Goal: Find contact information: Find contact information

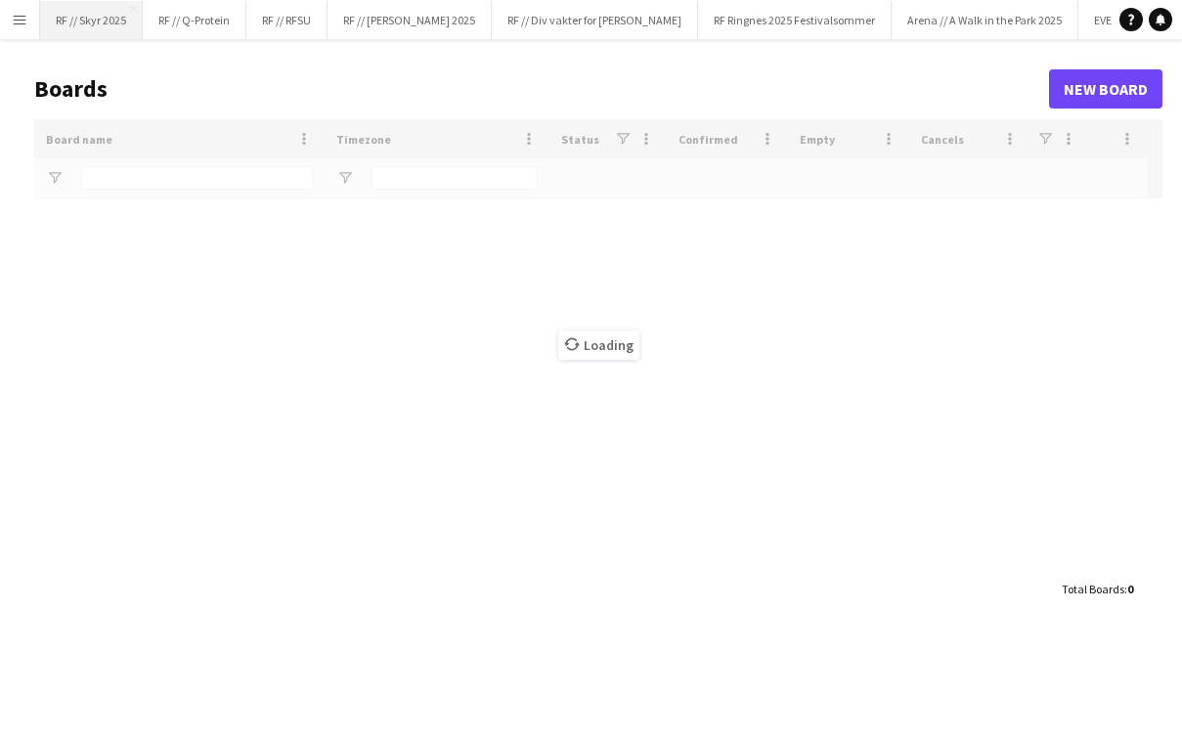
type input "******"
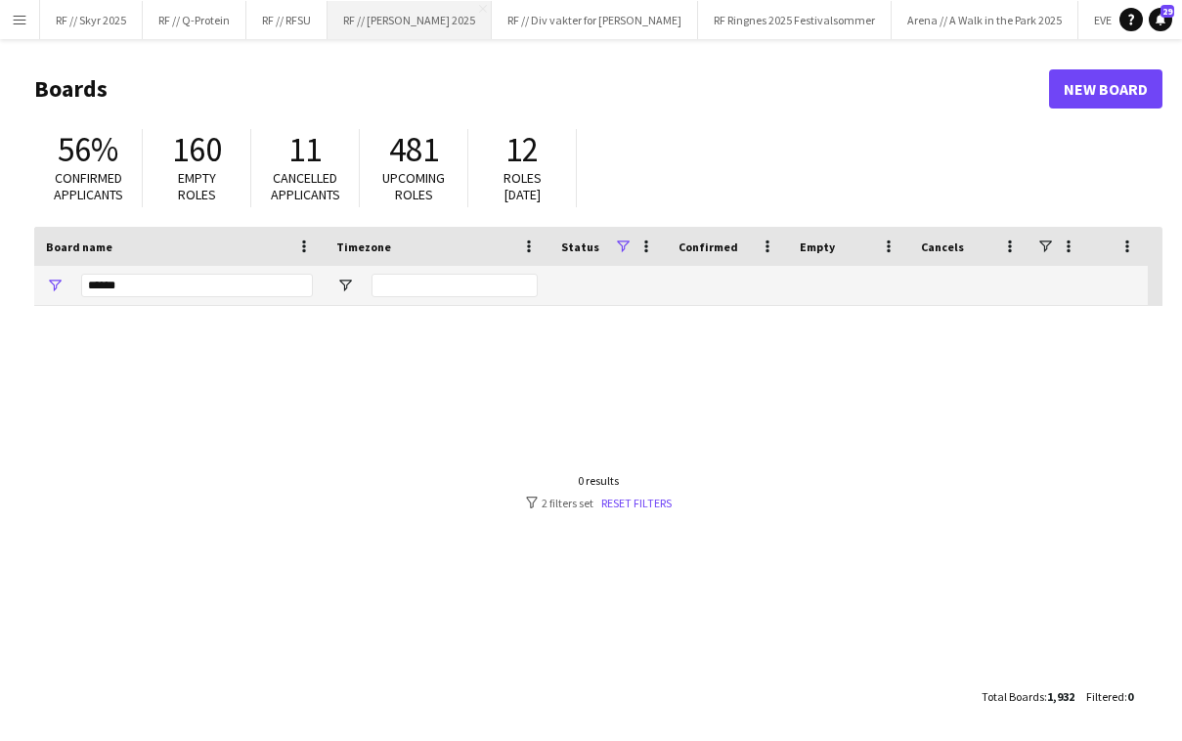
click at [441, 22] on button "RF // [PERSON_NAME] 2025 Close" at bounding box center [409, 20] width 164 height 38
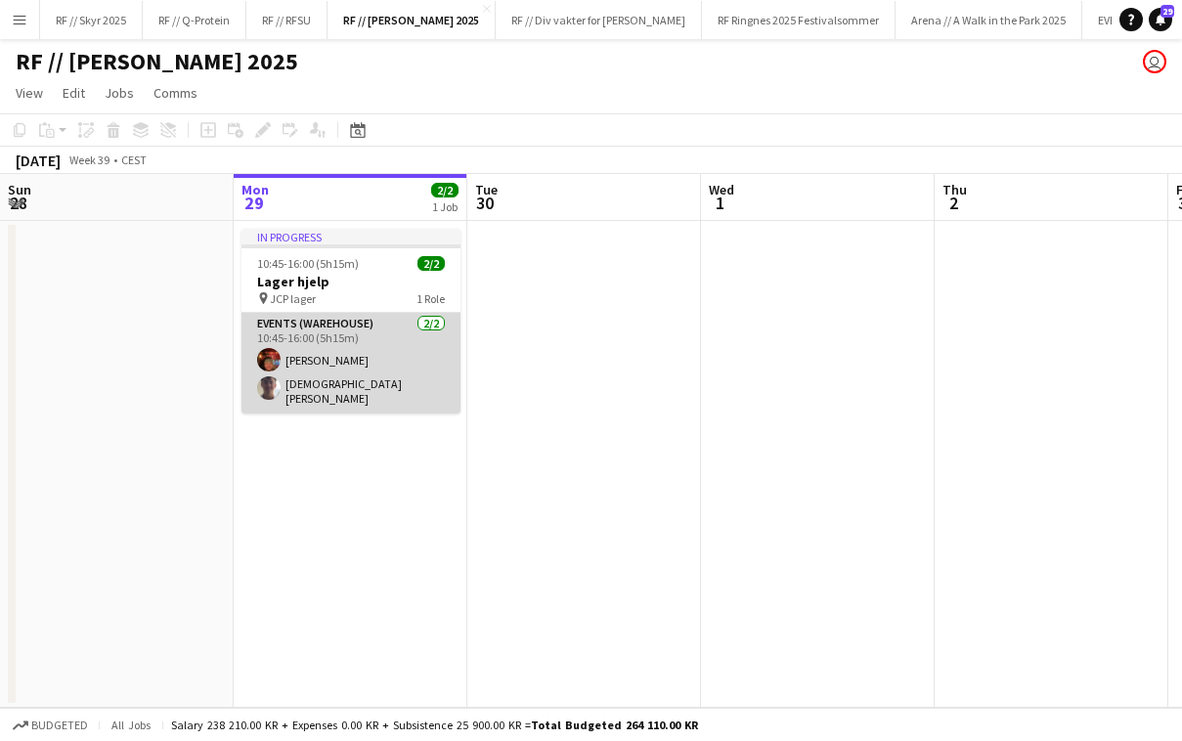
scroll to position [0, 468]
click at [319, 370] on app-card-role "Events (Warehouse) [DATE] 10:45-16:00 (5h15m) [PERSON_NAME] [PERSON_NAME] Tohje" at bounding box center [349, 363] width 219 height 101
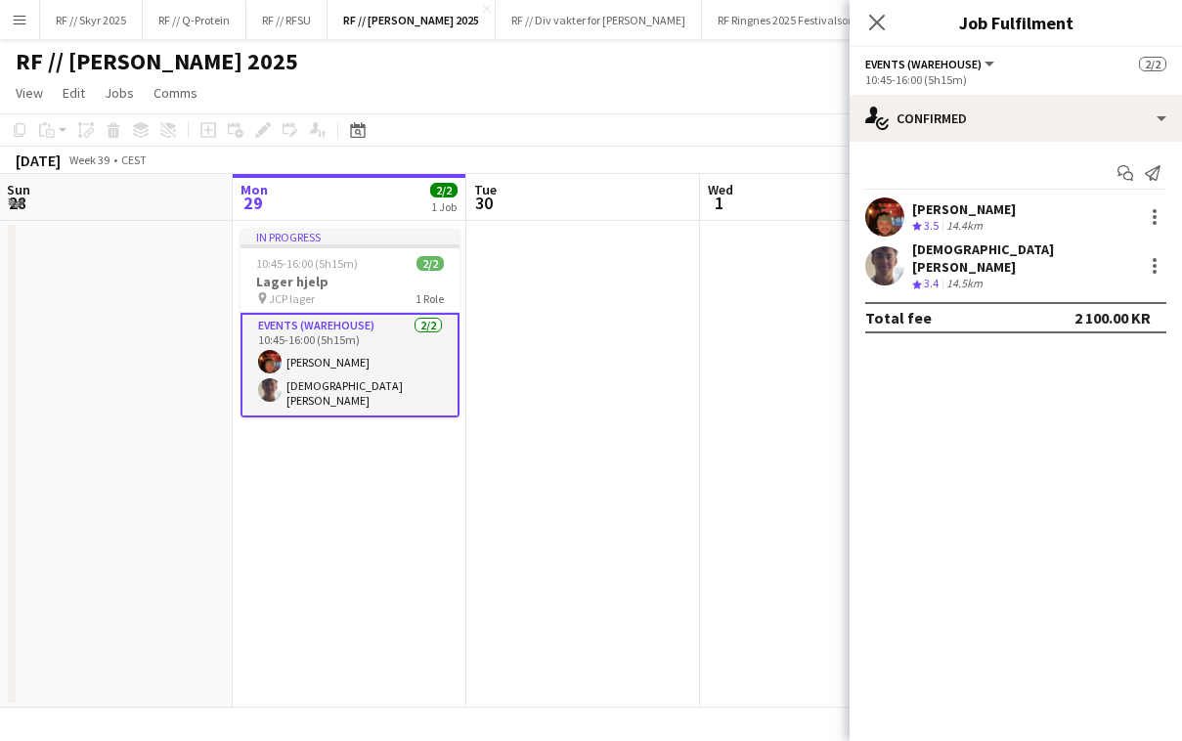
click at [876, 265] on app-user-avatar at bounding box center [884, 265] width 39 height 39
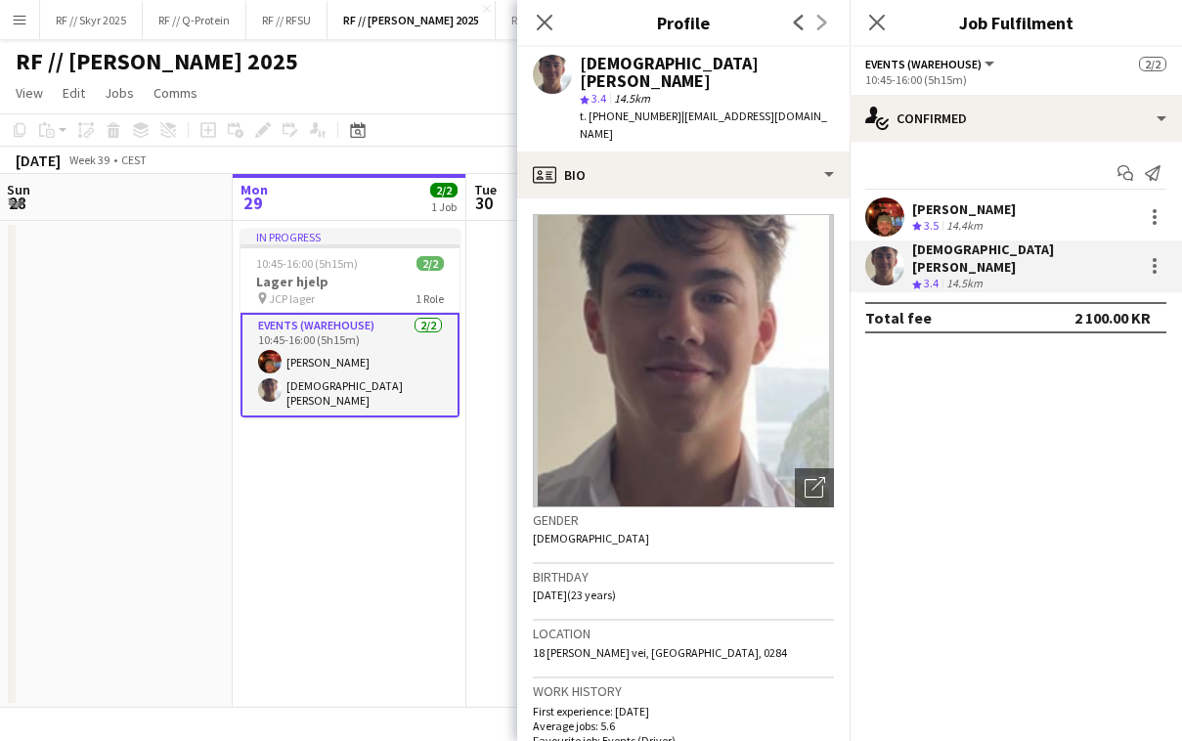
click at [620, 109] on span "t. [PHONE_NUMBER]" at bounding box center [631, 116] width 102 height 15
click at [633, 109] on span "t. [PHONE_NUMBER]" at bounding box center [631, 116] width 102 height 15
drag, startPoint x: 651, startPoint y: 99, endPoint x: 589, endPoint y: 101, distance: 61.6
click at [589, 109] on span "t. [PHONE_NUMBER]" at bounding box center [631, 116] width 102 height 15
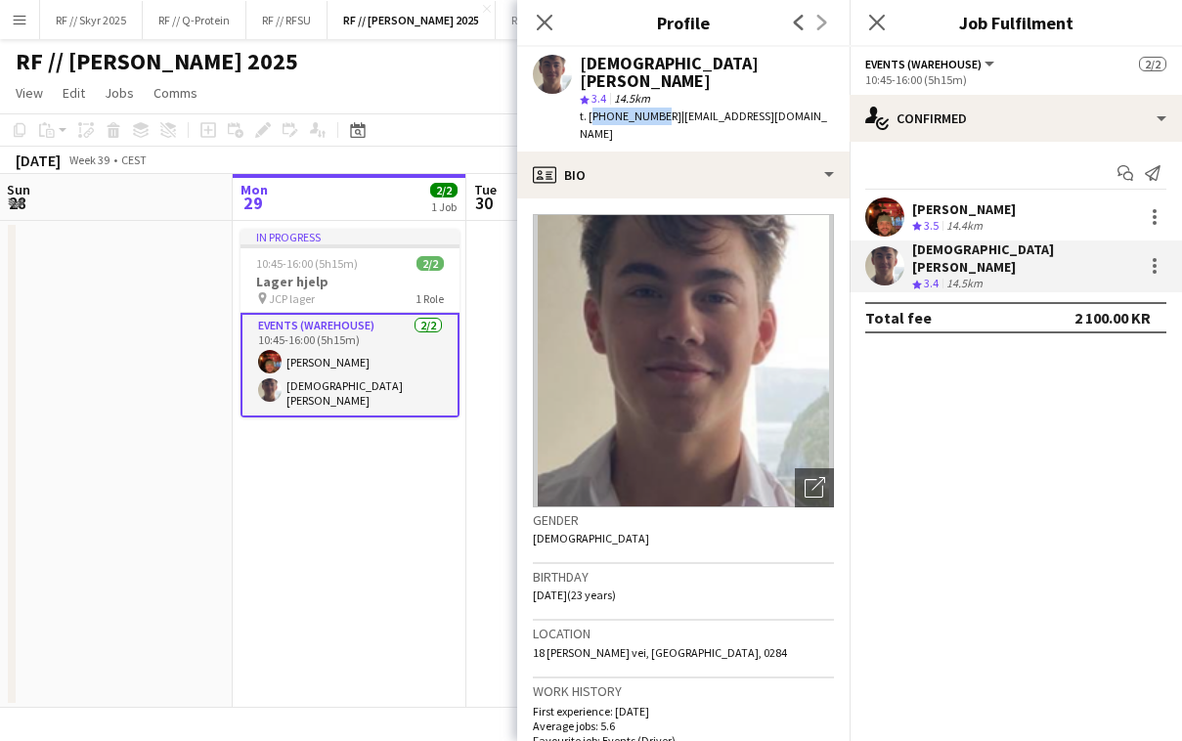
copy span "[PHONE_NUMBER]"
click at [271, 515] on app-date-cell "In progress 10:45-16:00 (5h15m) 2/2 Lager hjelp pin JCP lager 1 Role Events (Wa…" at bounding box center [350, 464] width 234 height 487
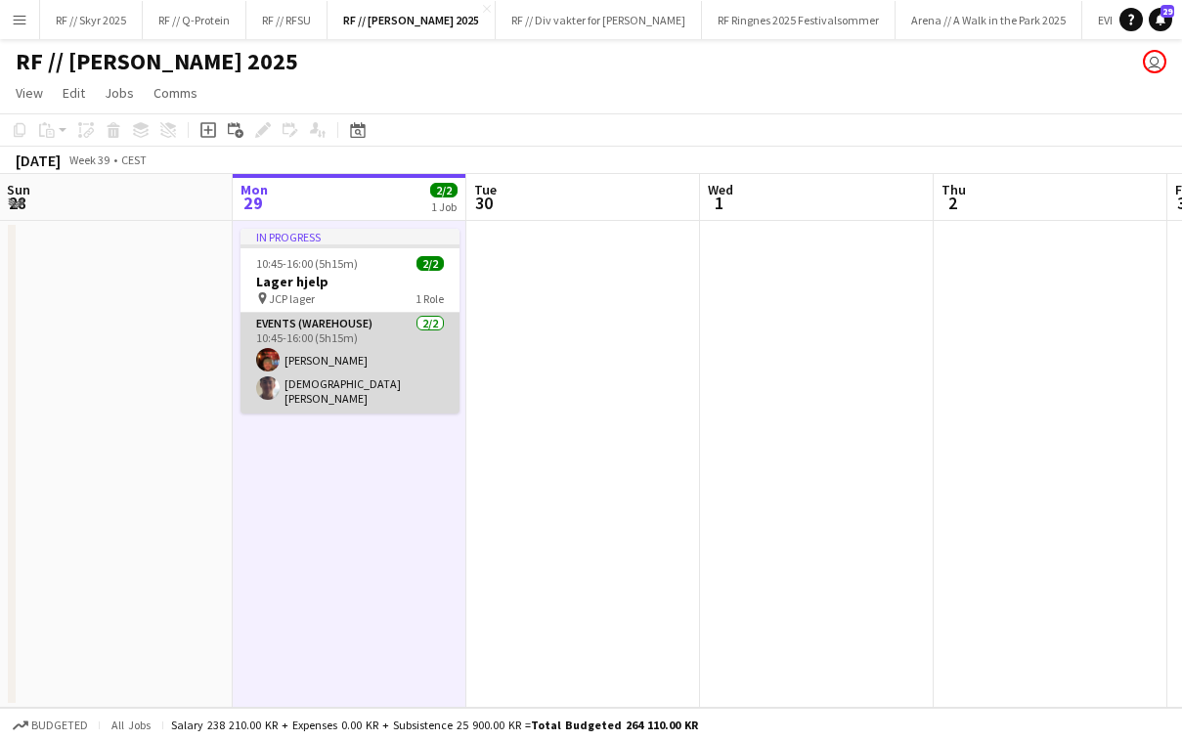
click at [371, 363] on app-card-role "Events (Warehouse) [DATE] 10:45-16:00 (5h15m) [PERSON_NAME] [PERSON_NAME] Tohje" at bounding box center [349, 363] width 219 height 101
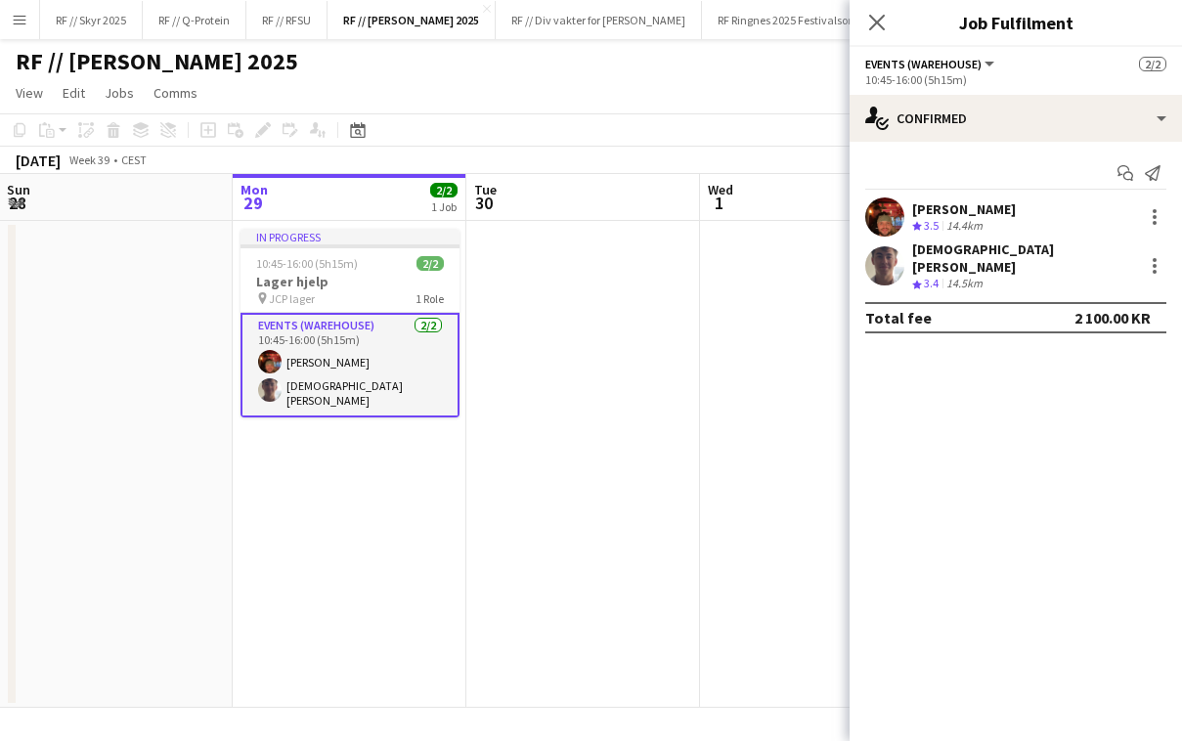
click at [885, 216] on app-user-avatar at bounding box center [884, 216] width 39 height 39
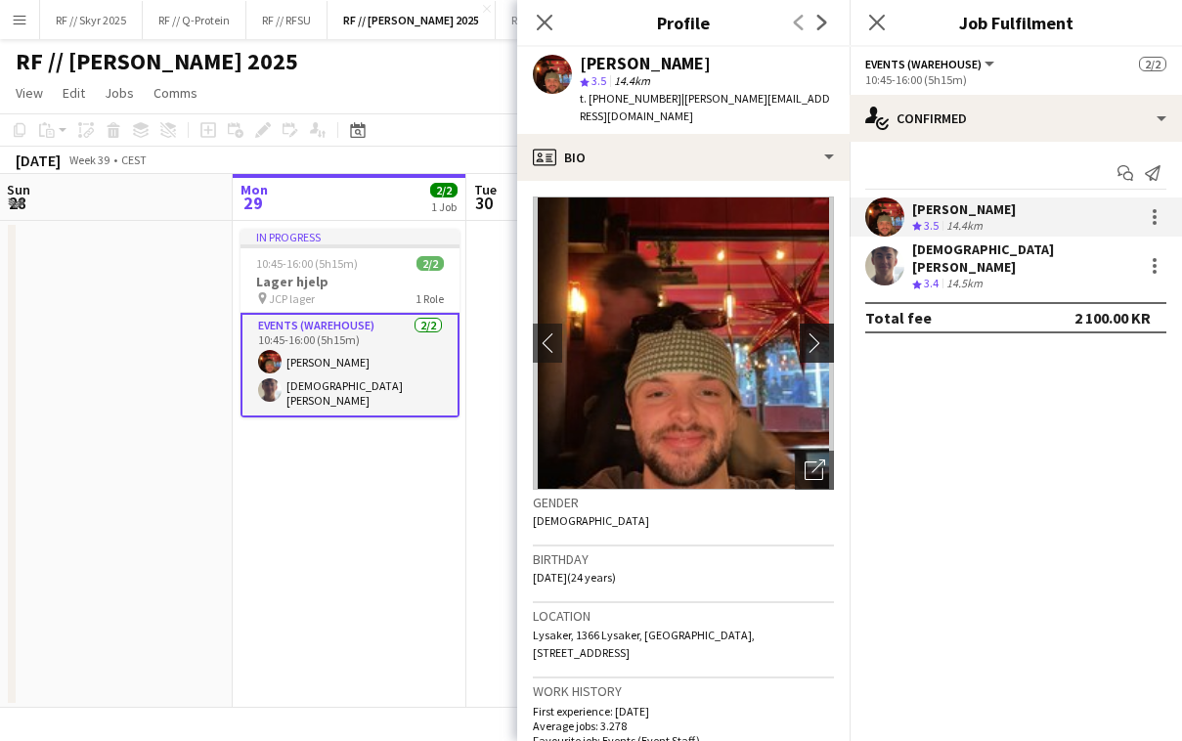
click at [811, 336] on button "chevron-right" at bounding box center [819, 343] width 39 height 39
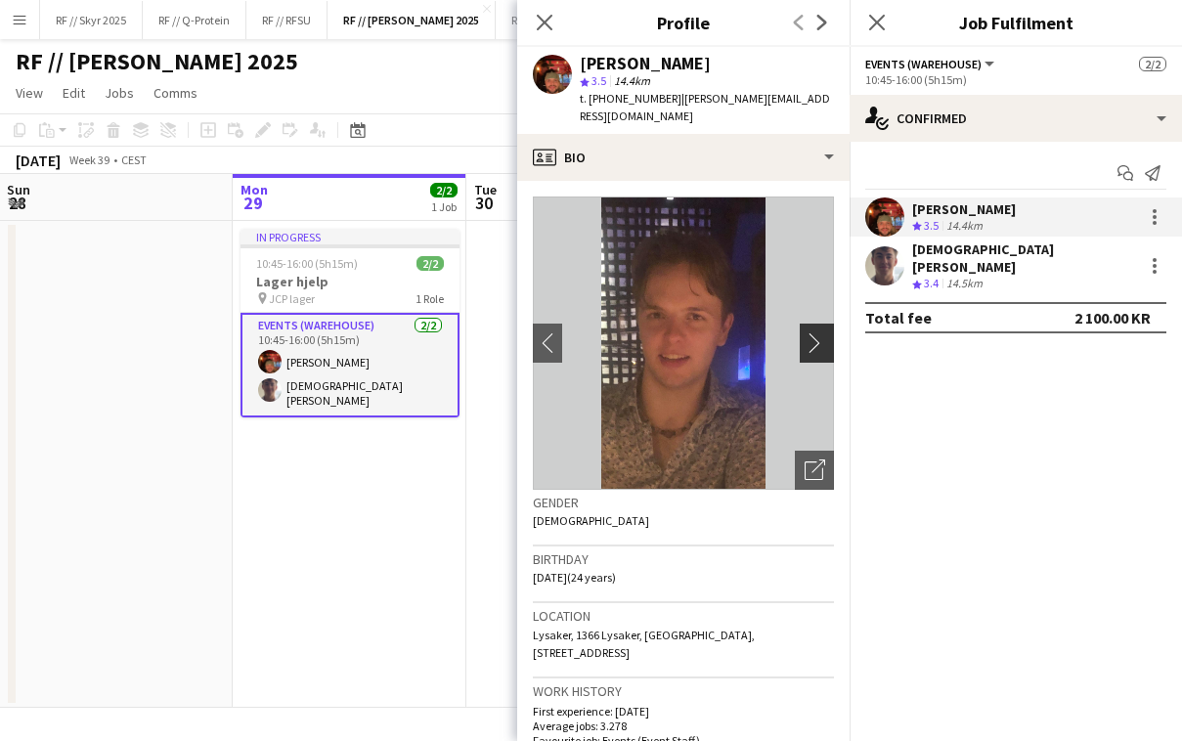
click at [824, 332] on app-icon "chevron-right" at bounding box center [820, 342] width 30 height 21
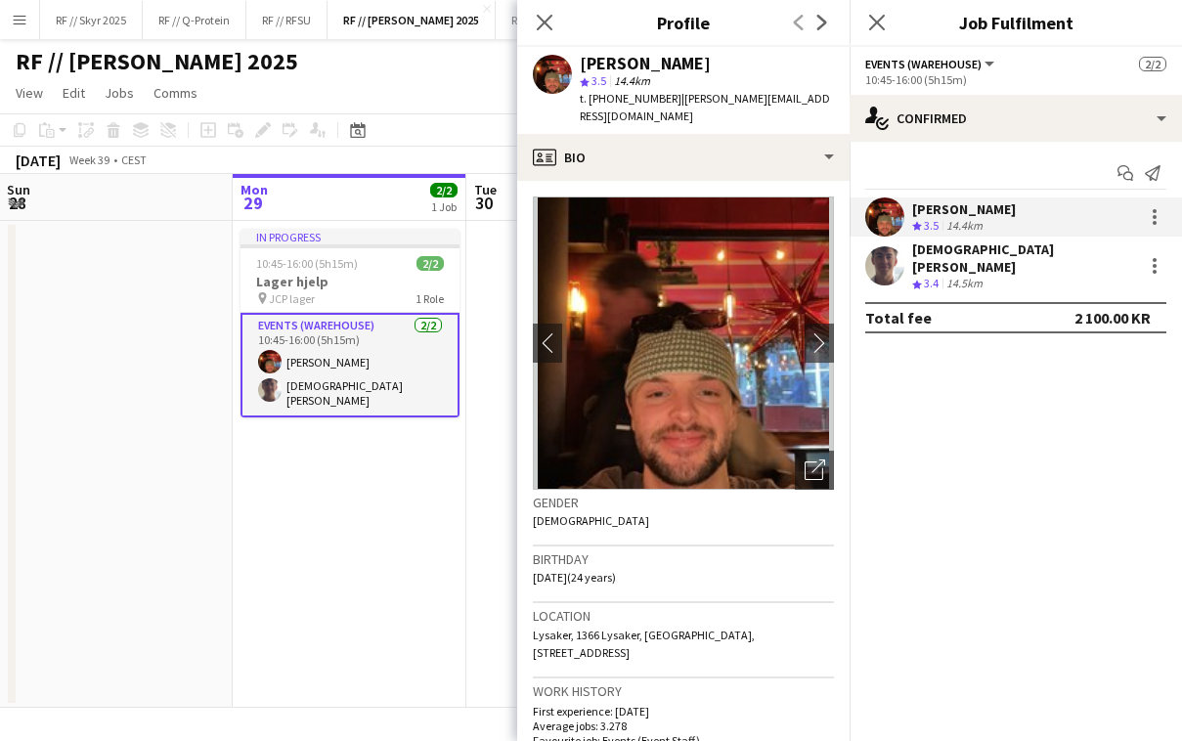
click at [872, 268] on app-user-avatar at bounding box center [884, 265] width 39 height 39
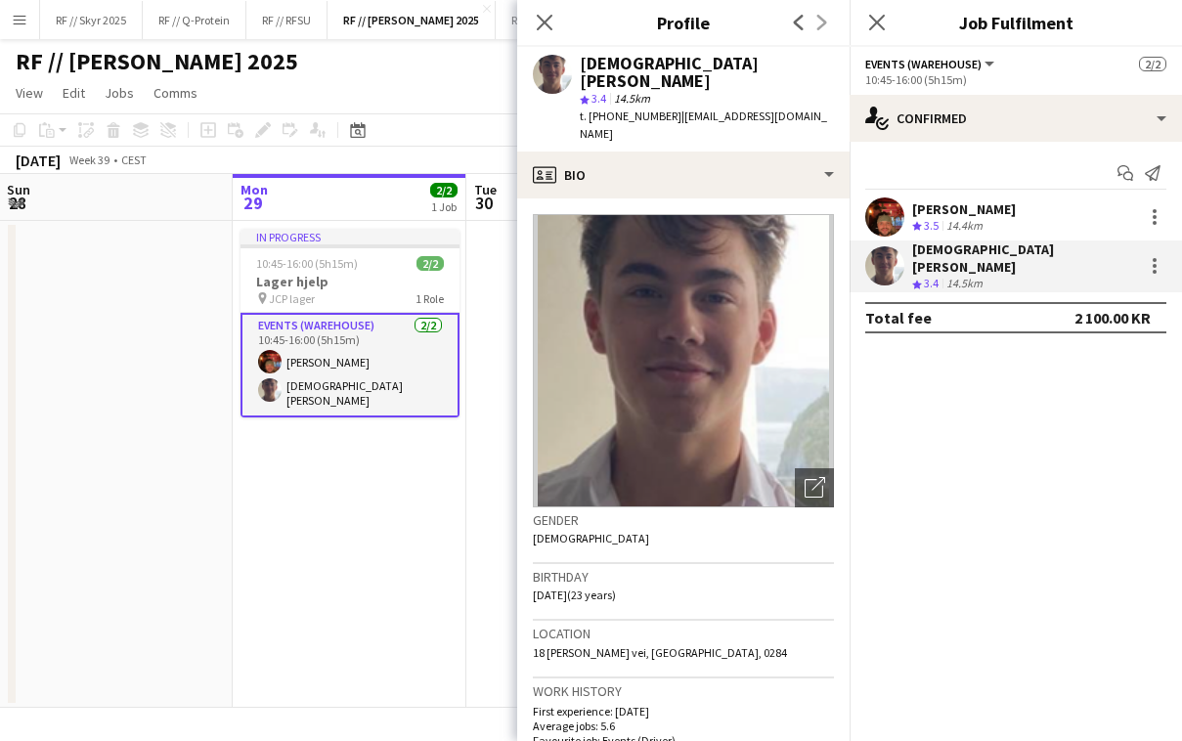
click at [395, 573] on app-date-cell "In progress 10:45-16:00 (5h15m) 2/2 Lager hjelp pin JCP lager 1 Role Events (Wa…" at bounding box center [350, 464] width 234 height 487
